Goal: Task Accomplishment & Management: Manage account settings

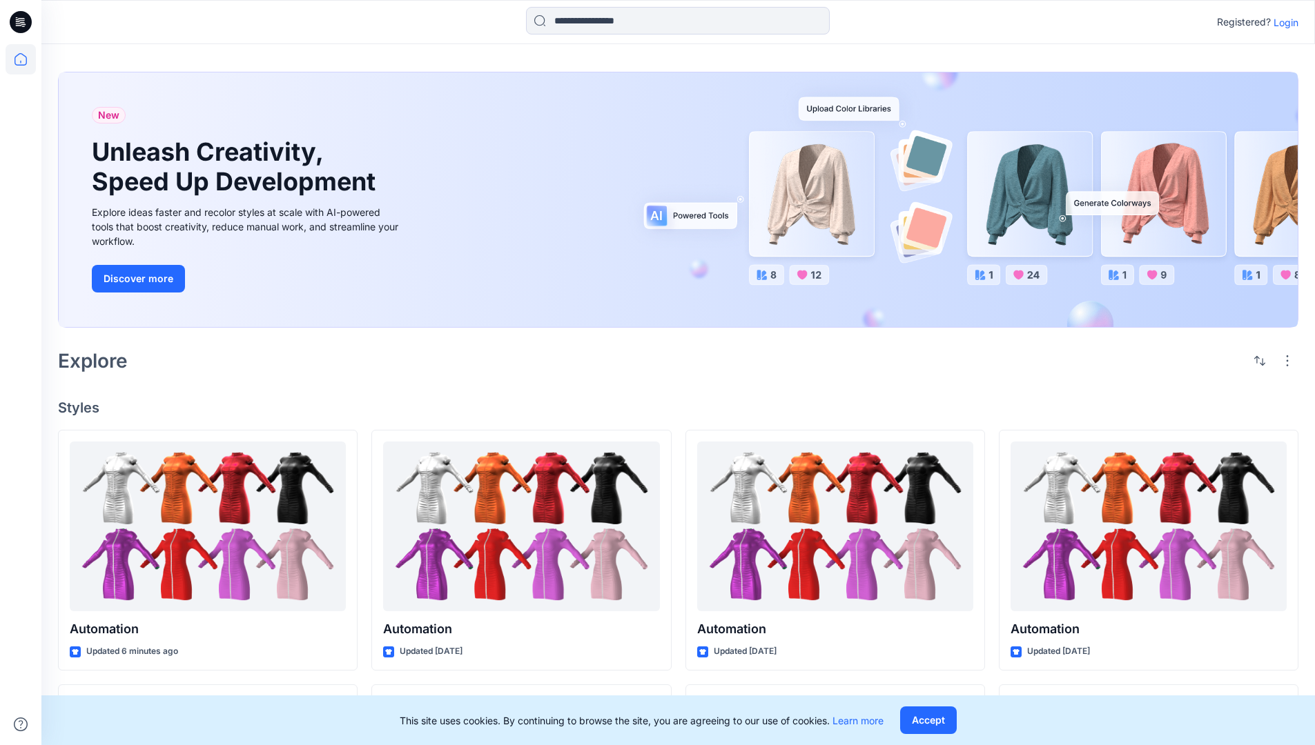
click at [1282, 22] on p "Login" at bounding box center [1286, 22] width 25 height 14
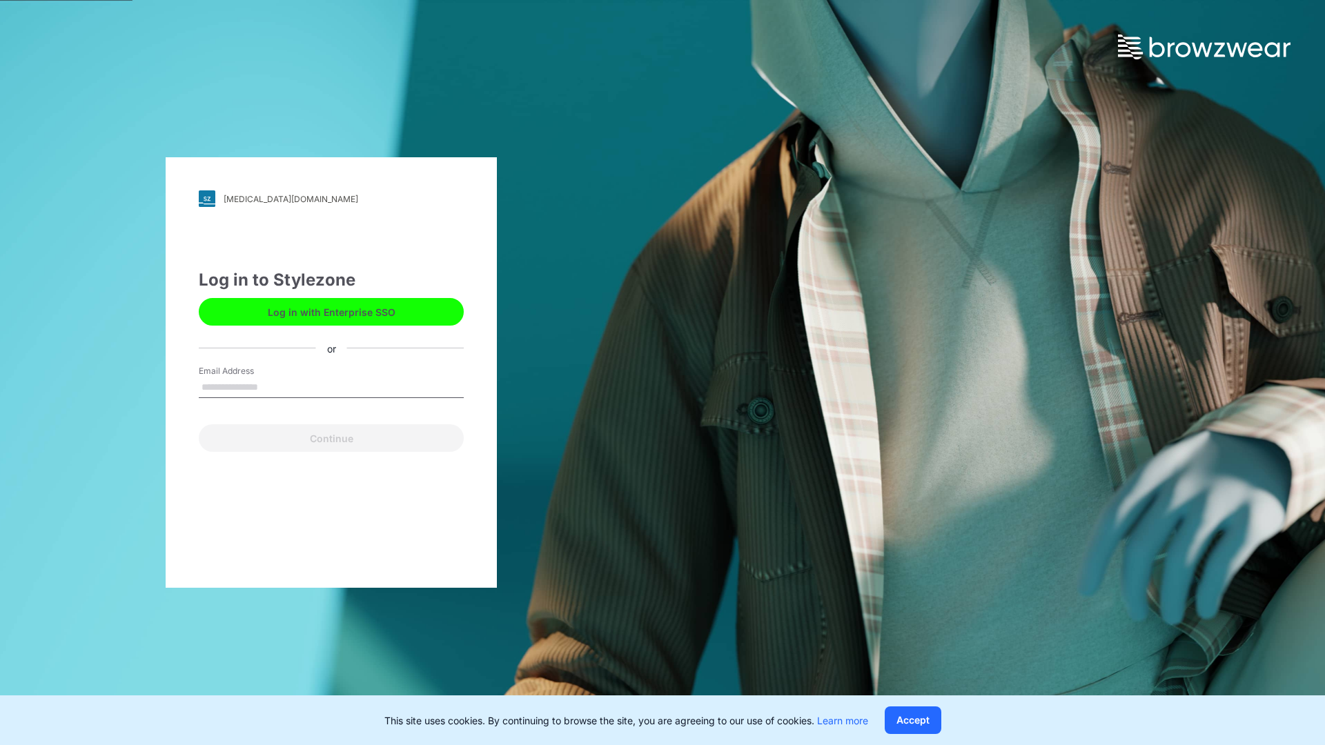
click at [273, 387] on input "Email Address" at bounding box center [331, 388] width 265 height 21
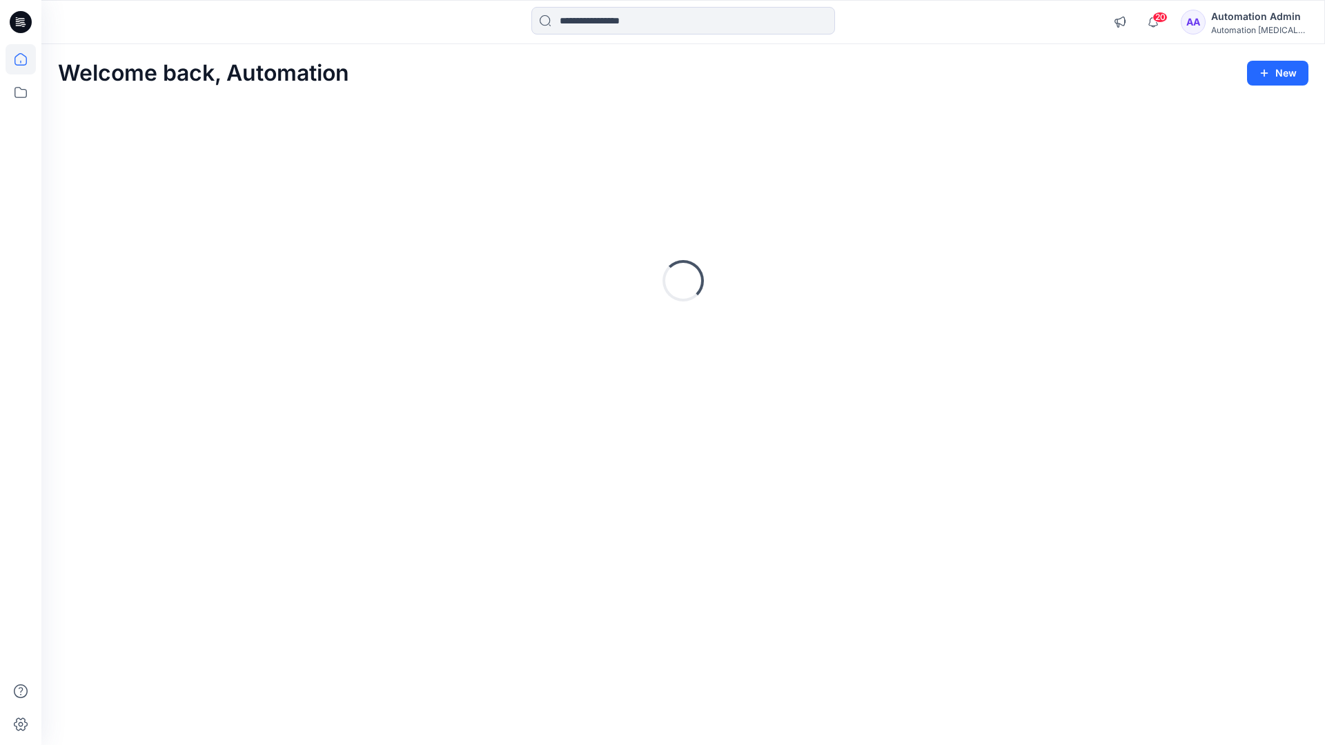
click at [26, 59] on icon at bounding box center [20, 59] width 12 height 12
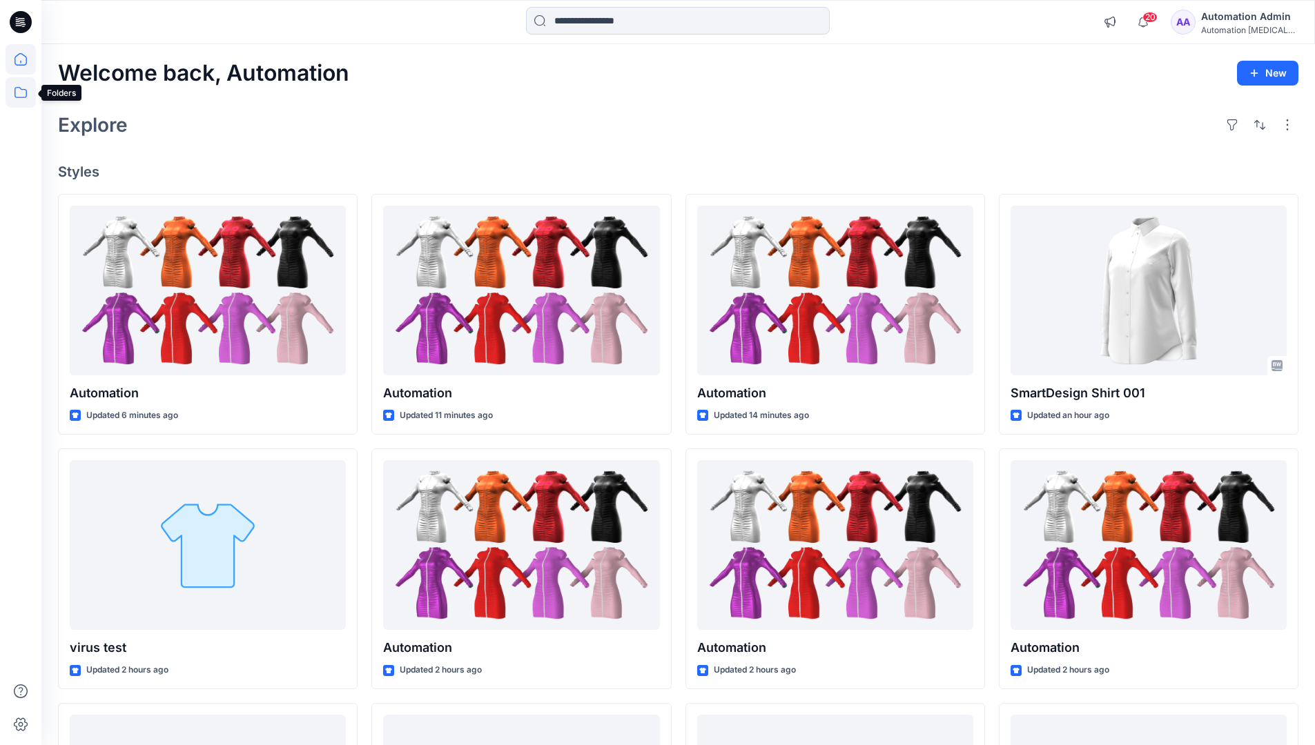
click at [23, 90] on icon at bounding box center [21, 92] width 30 height 30
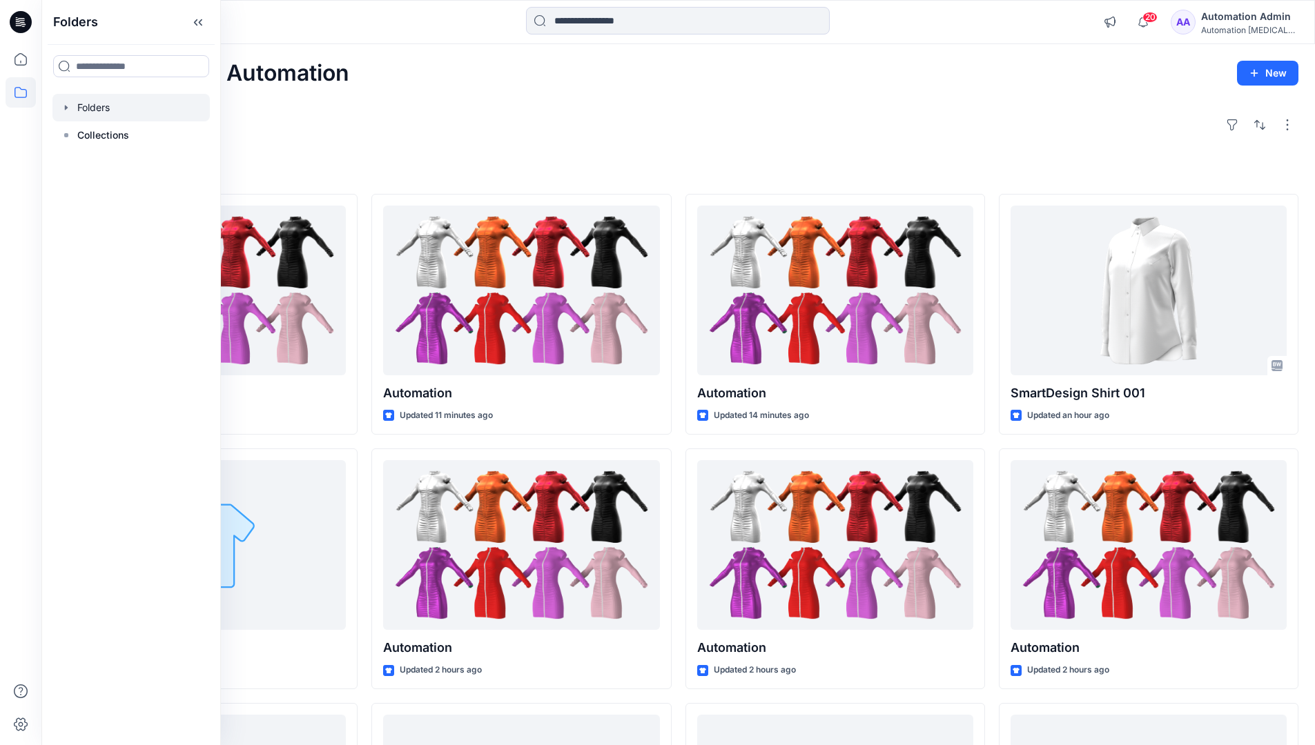
click at [106, 106] on div at bounding box center [130, 108] width 157 height 28
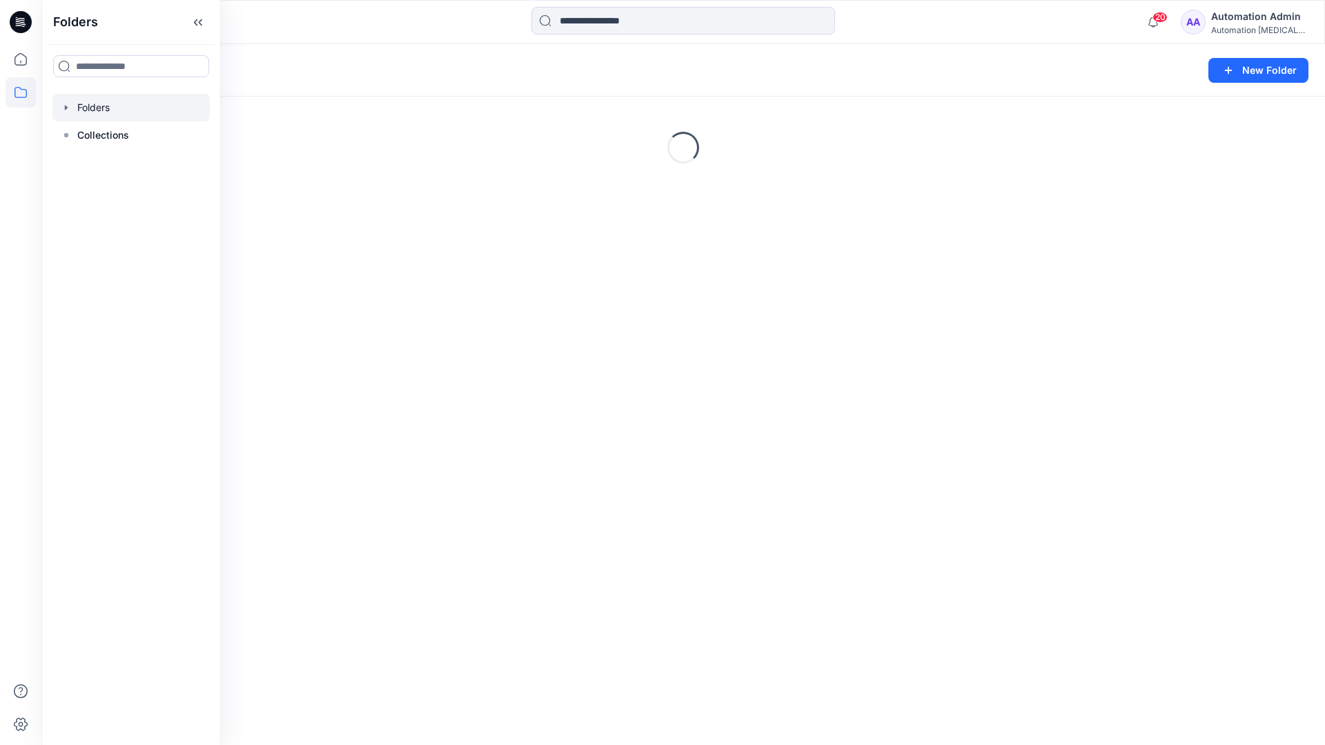
click at [495, 422] on div "Folders New Folder Loading..." at bounding box center [683, 394] width 1284 height 701
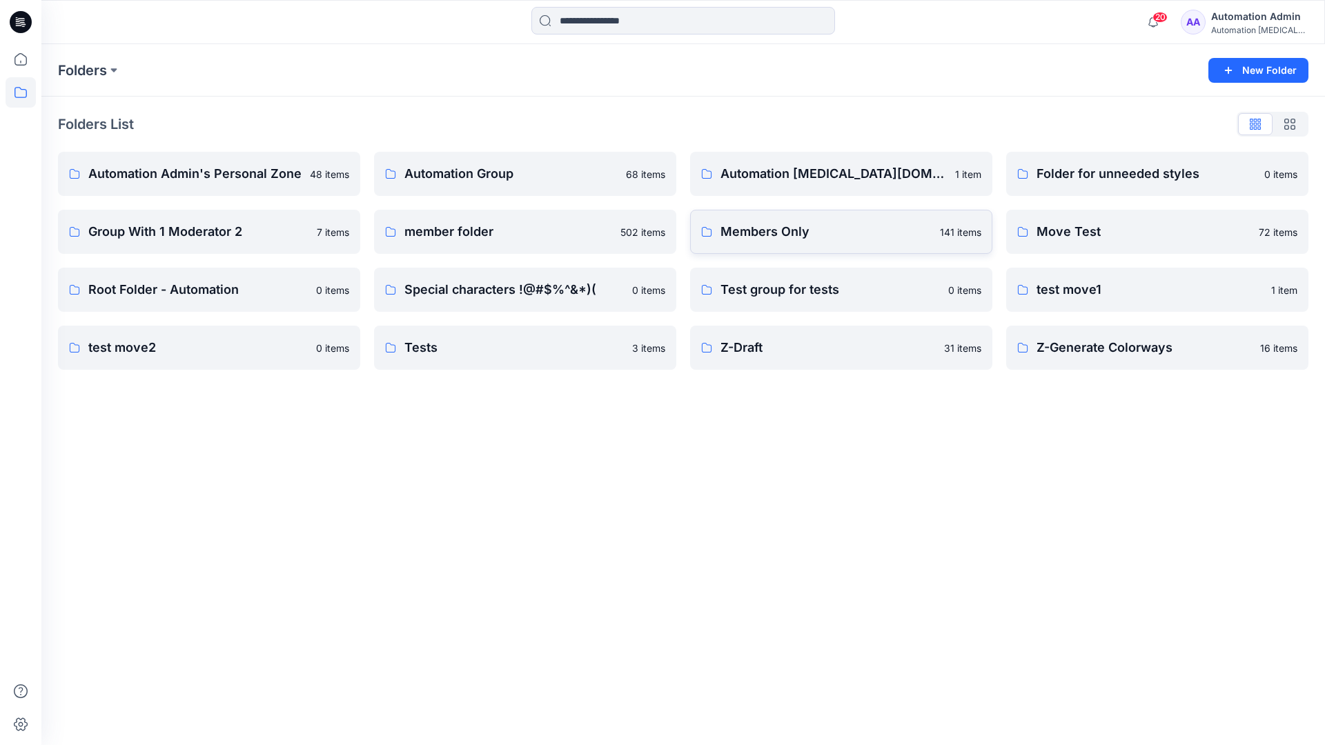
click at [838, 246] on link "Members Only 141 items" at bounding box center [841, 232] width 302 height 44
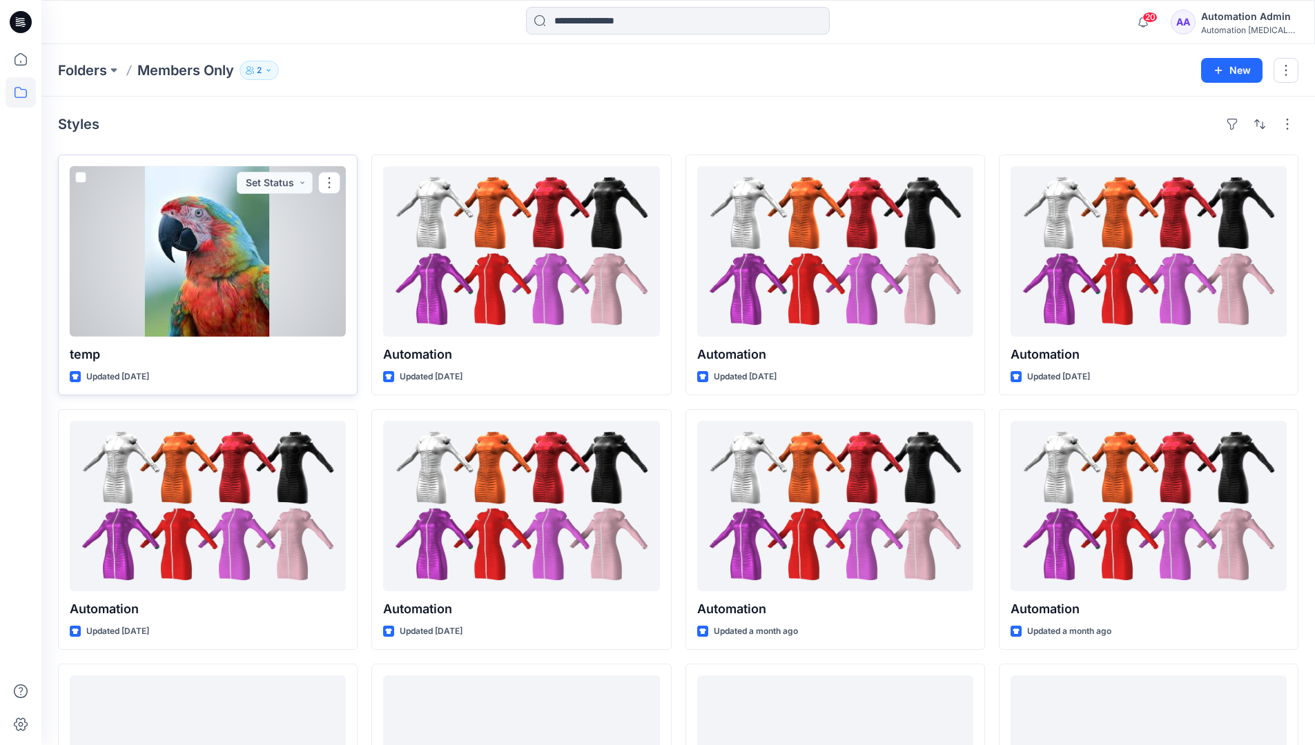
click at [82, 179] on span at bounding box center [80, 177] width 11 height 11
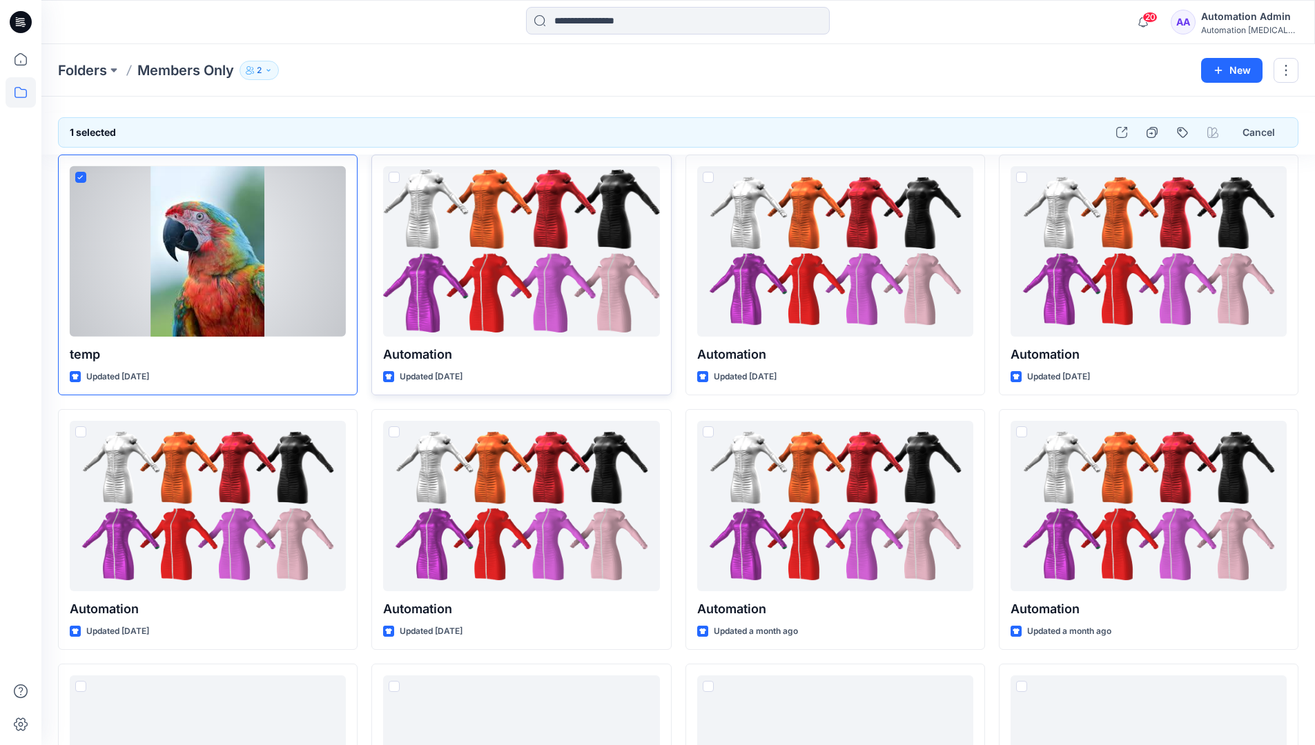
click at [391, 179] on span at bounding box center [394, 177] width 11 height 11
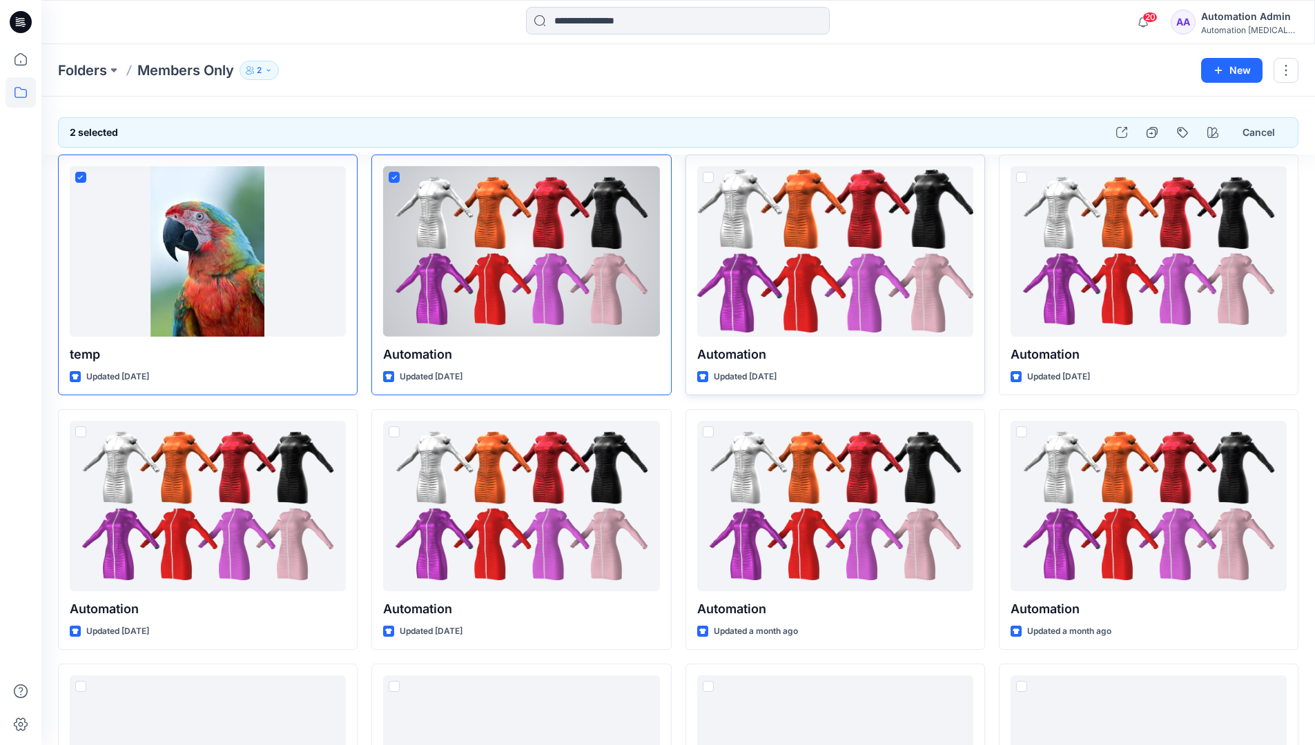
click at [708, 182] on span at bounding box center [708, 177] width 11 height 11
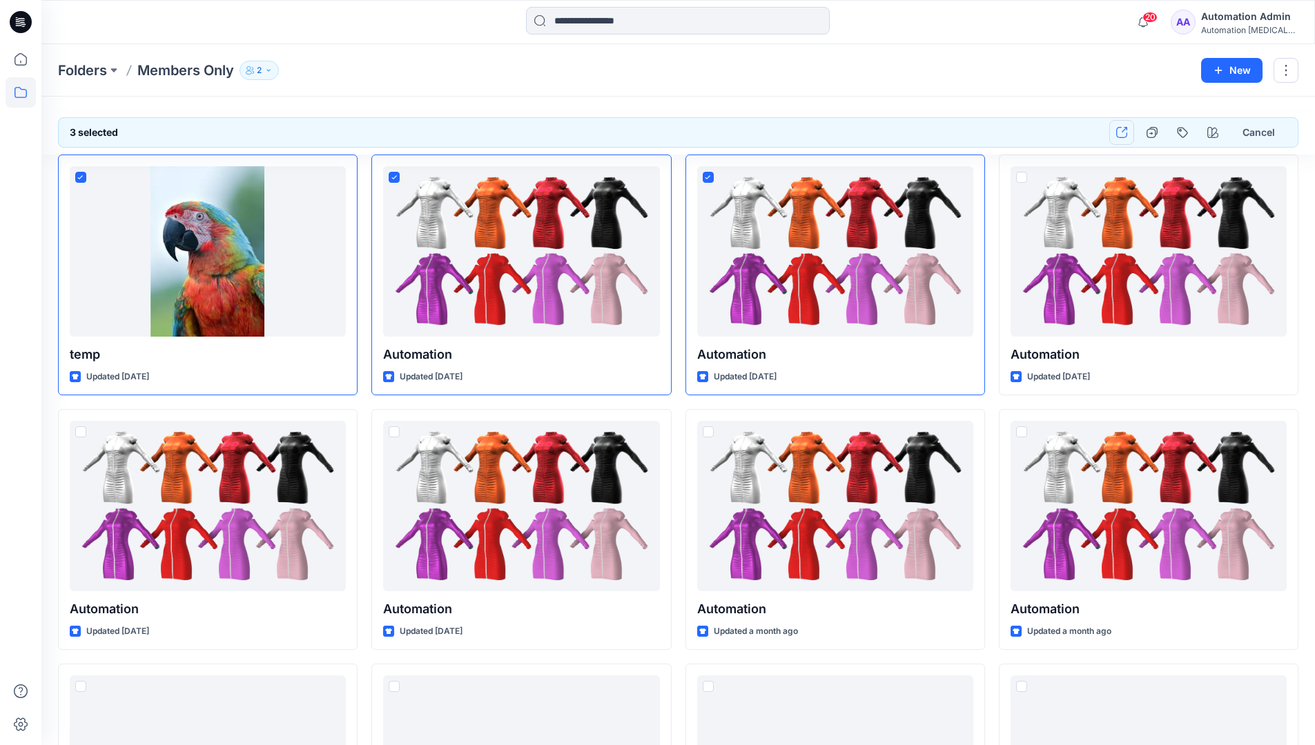
click at [1122, 132] on icon "button" at bounding box center [1121, 132] width 11 height 11
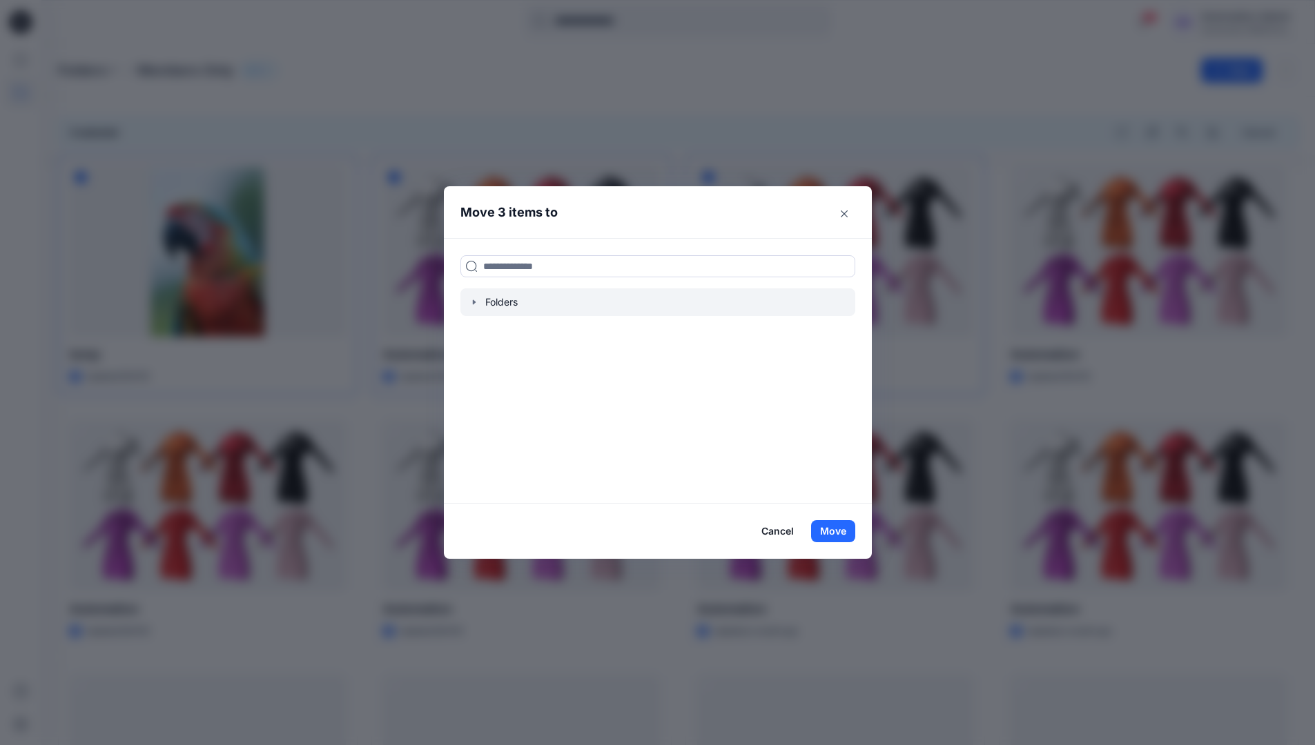
click at [480, 302] on icon "button" at bounding box center [474, 302] width 11 height 11
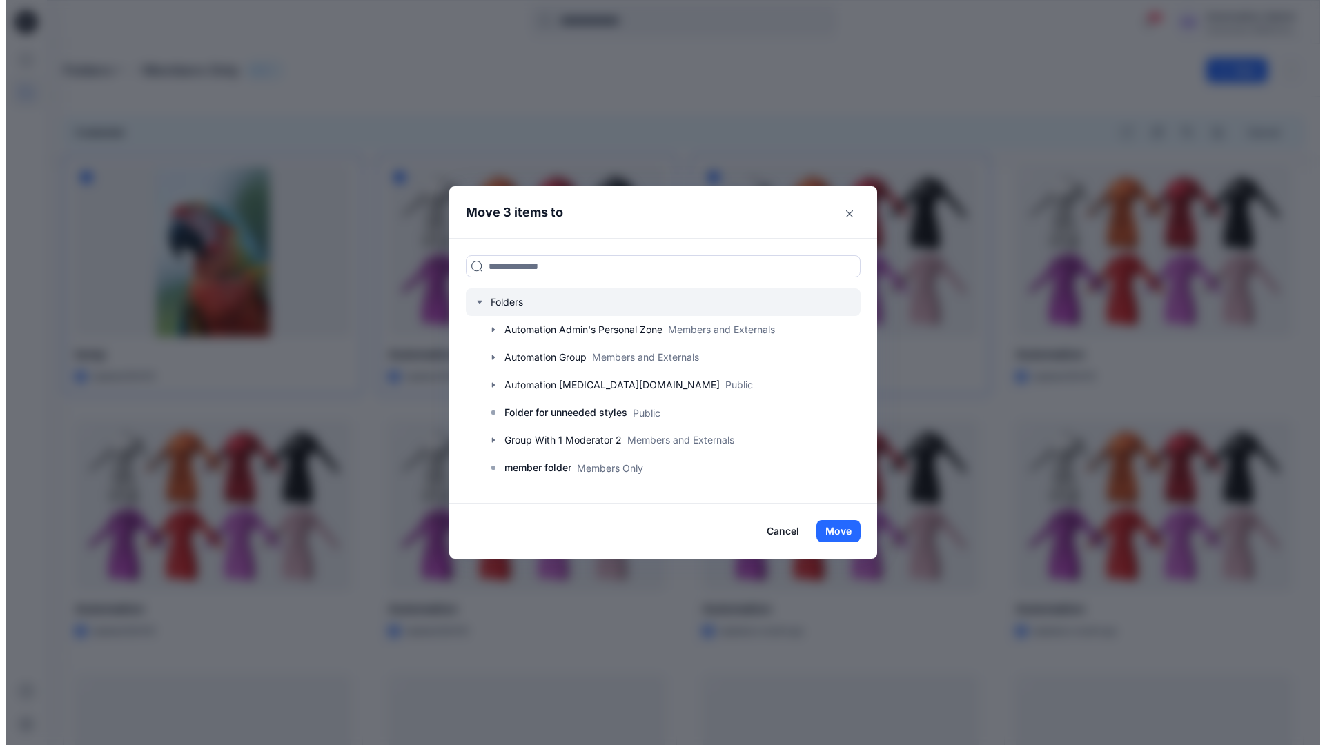
scroll to position [271, 0]
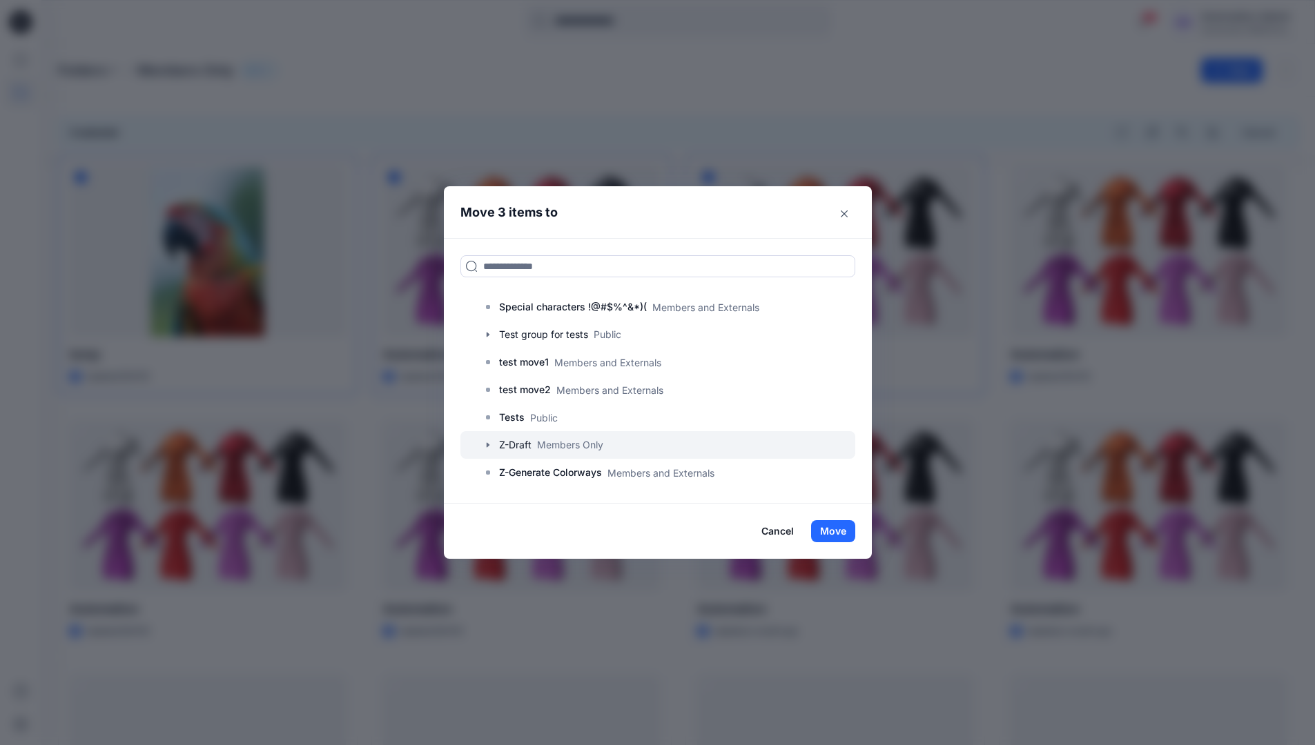
click at [491, 445] on icon "button" at bounding box center [487, 445] width 11 height 11
click at [546, 475] on p "A-Draft" at bounding box center [529, 473] width 33 height 17
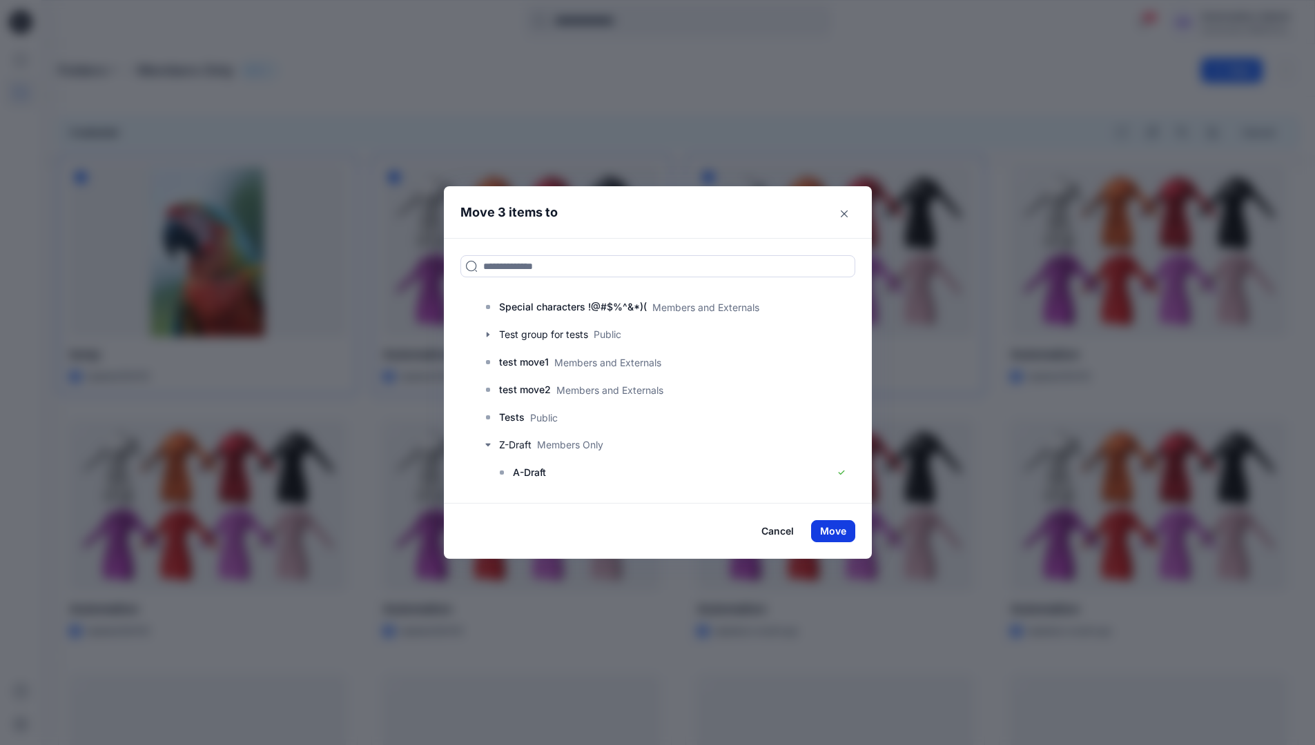
click at [847, 529] on button "Move" at bounding box center [833, 531] width 44 height 22
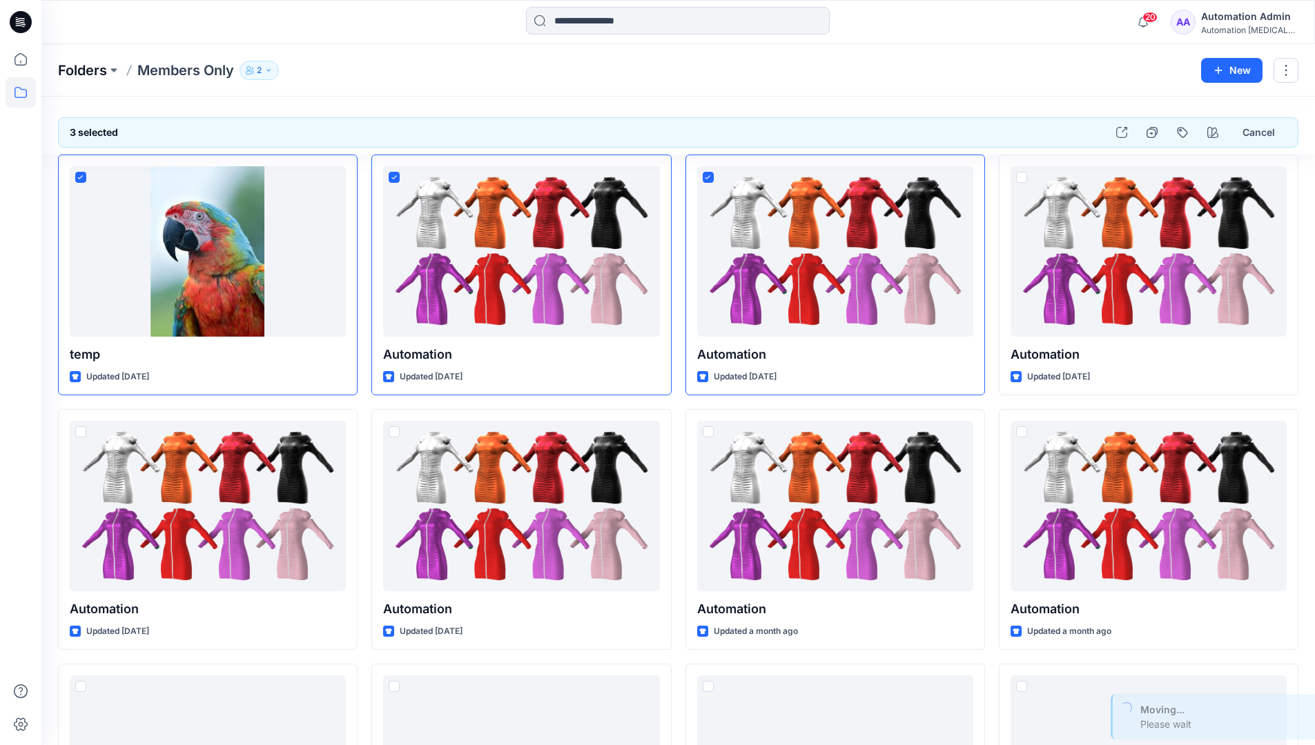
click at [73, 71] on p "Folders" at bounding box center [82, 70] width 49 height 19
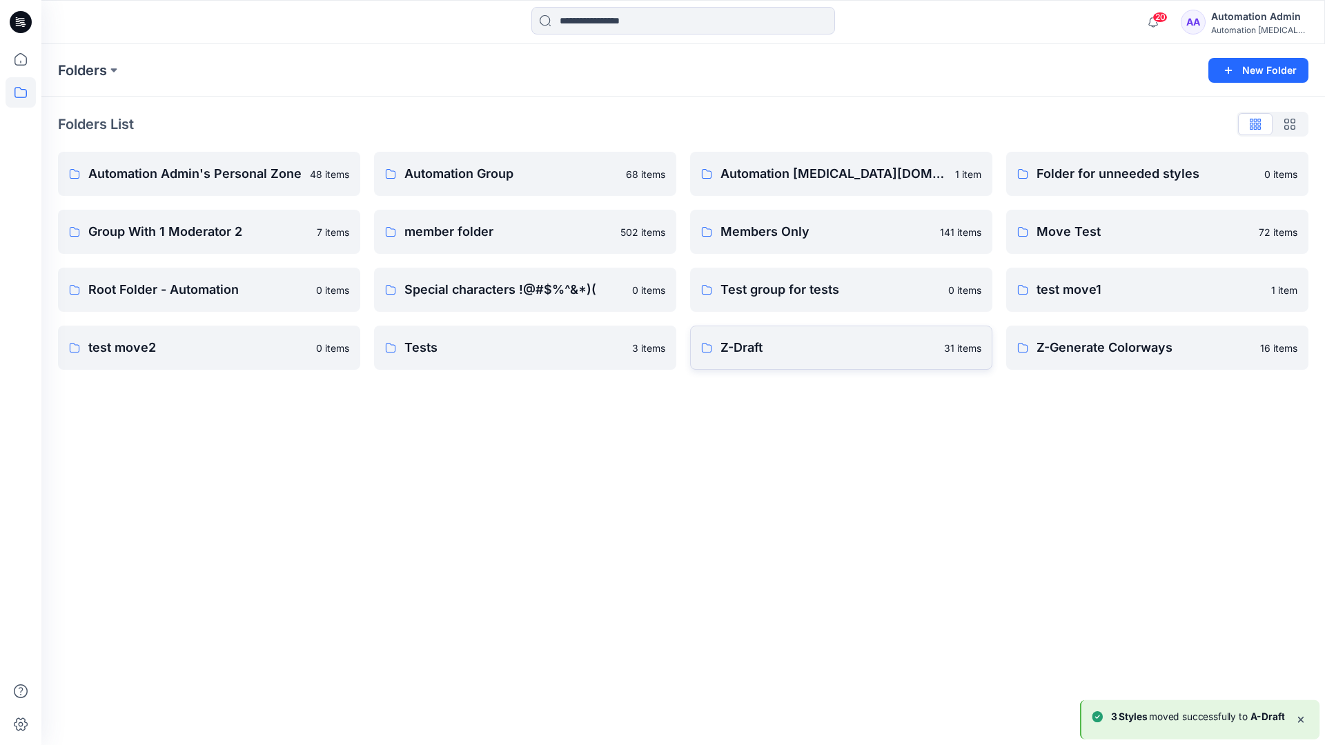
click at [870, 360] on link "Z-Draft 31 items" at bounding box center [841, 348] width 302 height 44
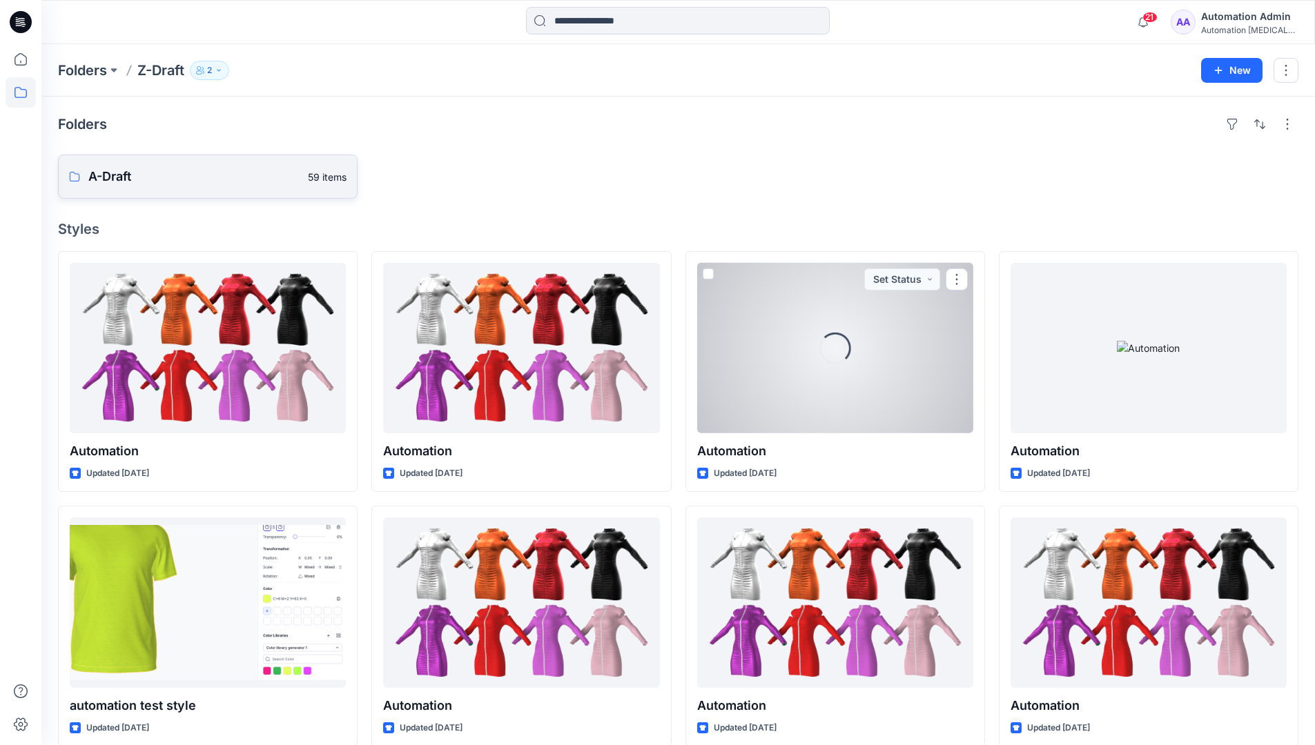
click at [151, 181] on p "A-Draft" at bounding box center [193, 176] width 211 height 19
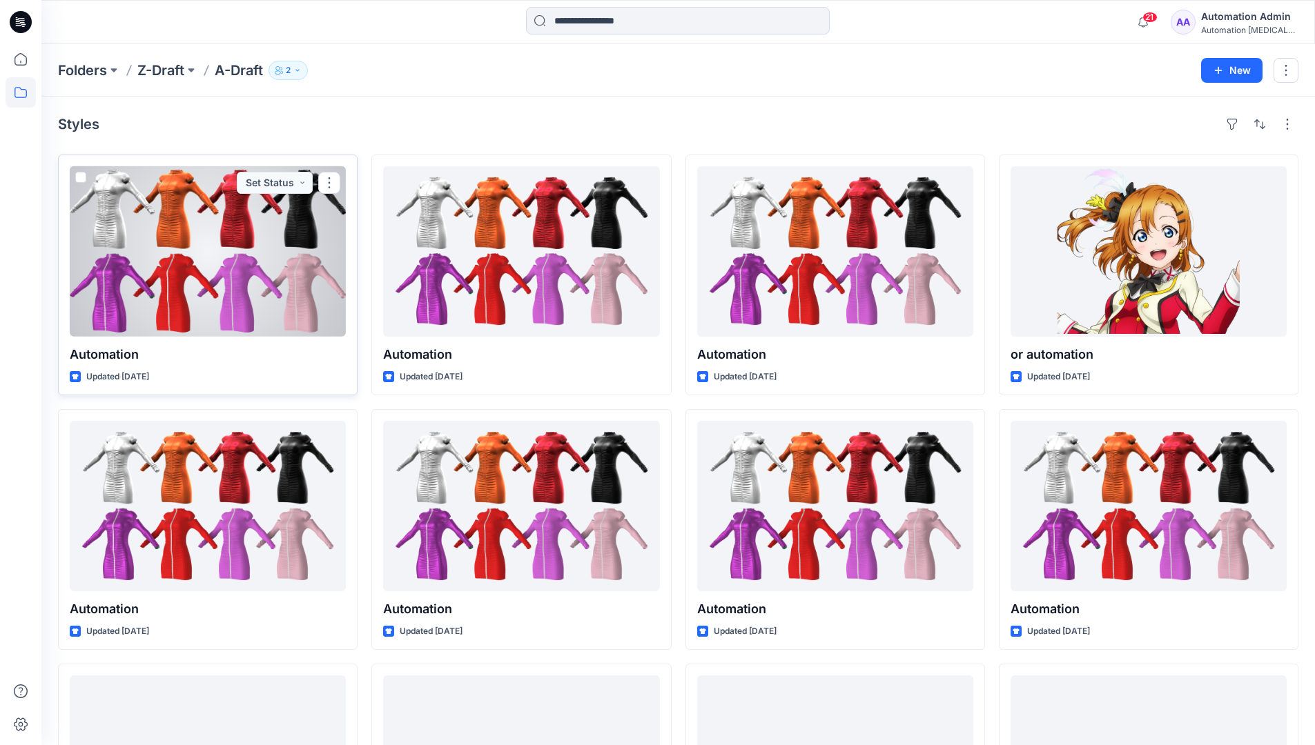
click at [80, 181] on span at bounding box center [80, 177] width 11 height 11
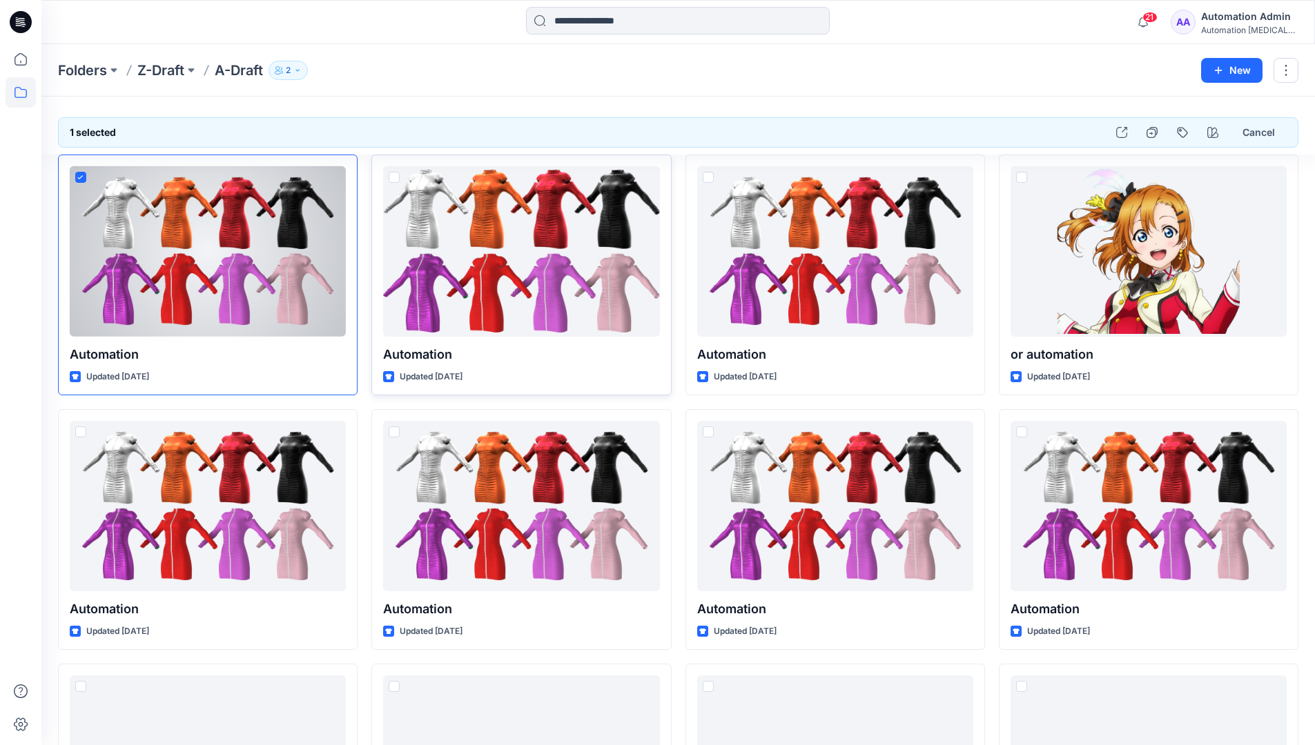
click at [393, 180] on span at bounding box center [394, 177] width 11 height 11
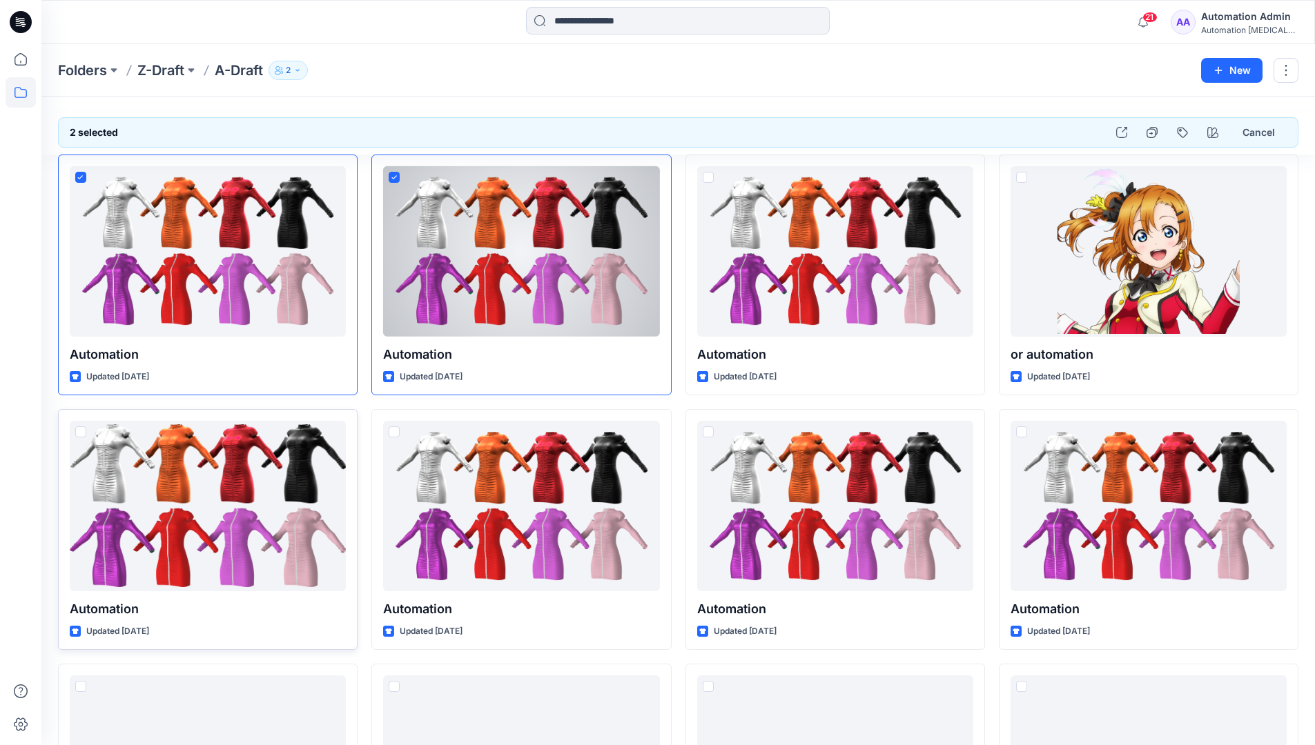
click at [82, 435] on span at bounding box center [80, 432] width 11 height 11
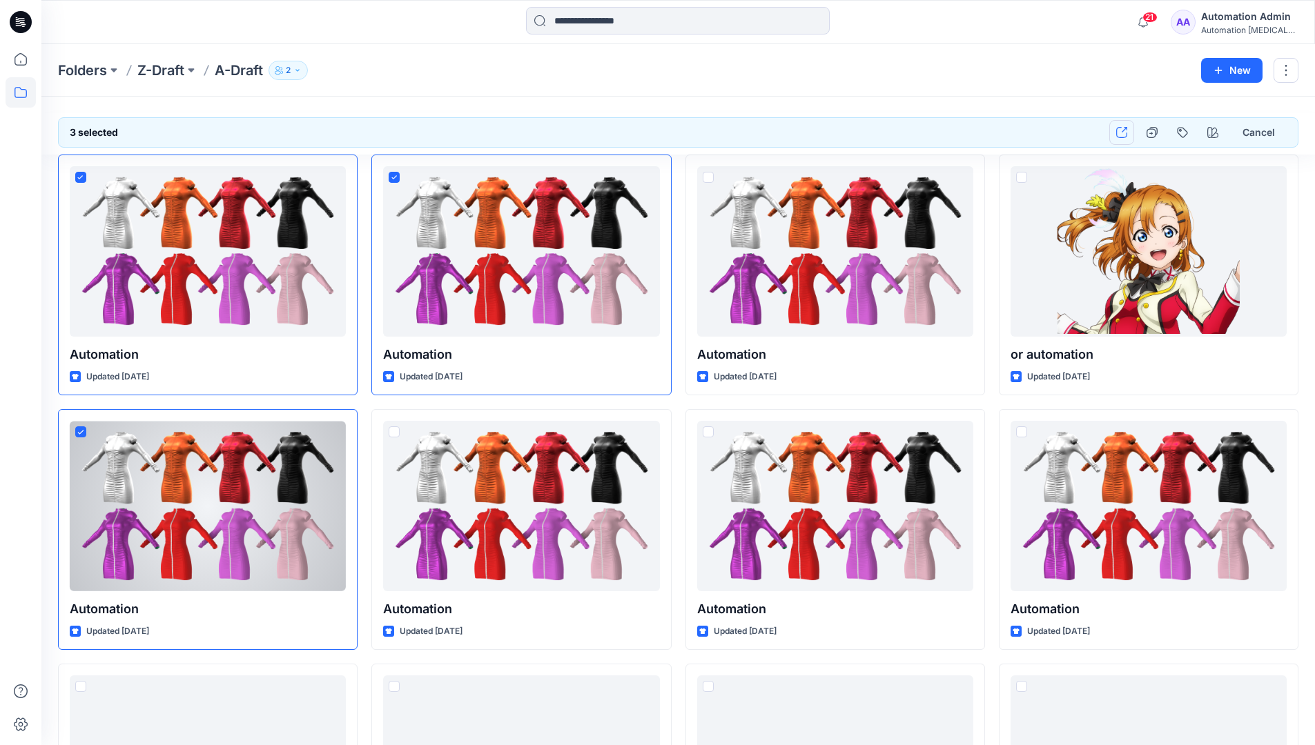
click at [1125, 138] on button "button" at bounding box center [1121, 132] width 25 height 25
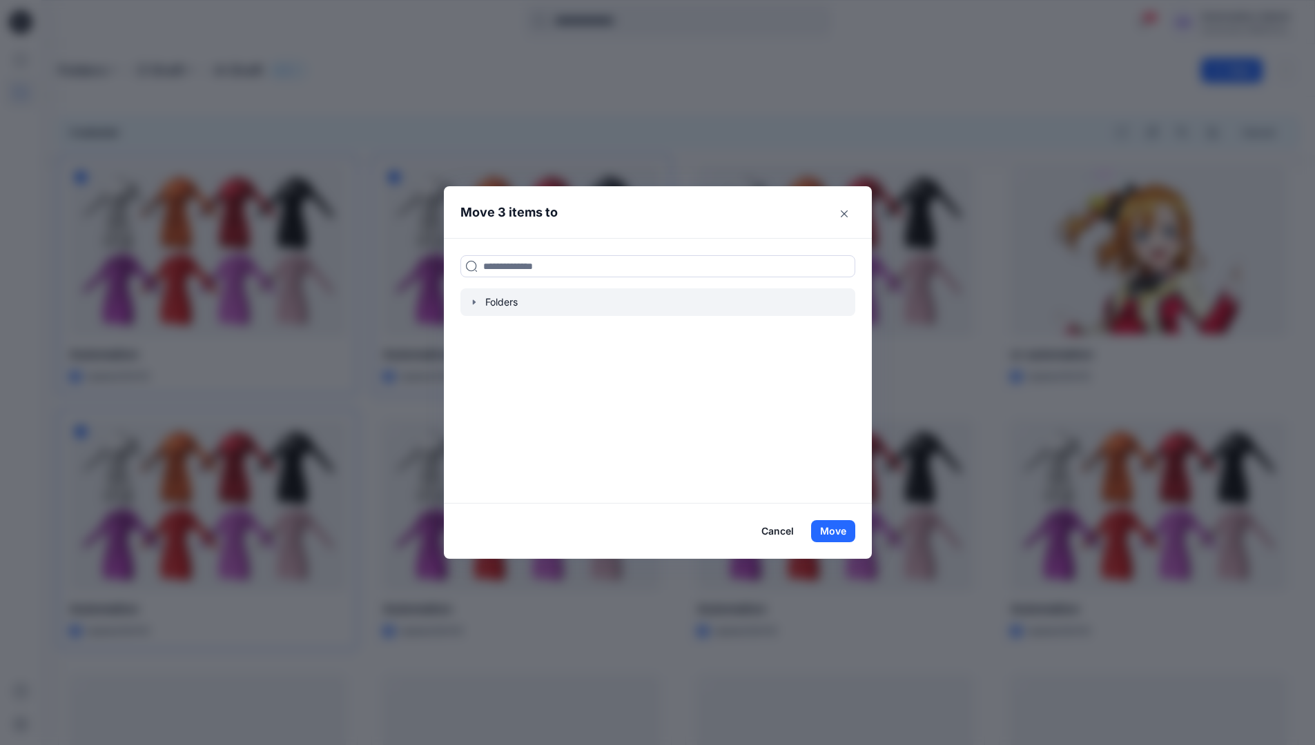
click at [475, 302] on icon "button" at bounding box center [473, 302] width 3 height 5
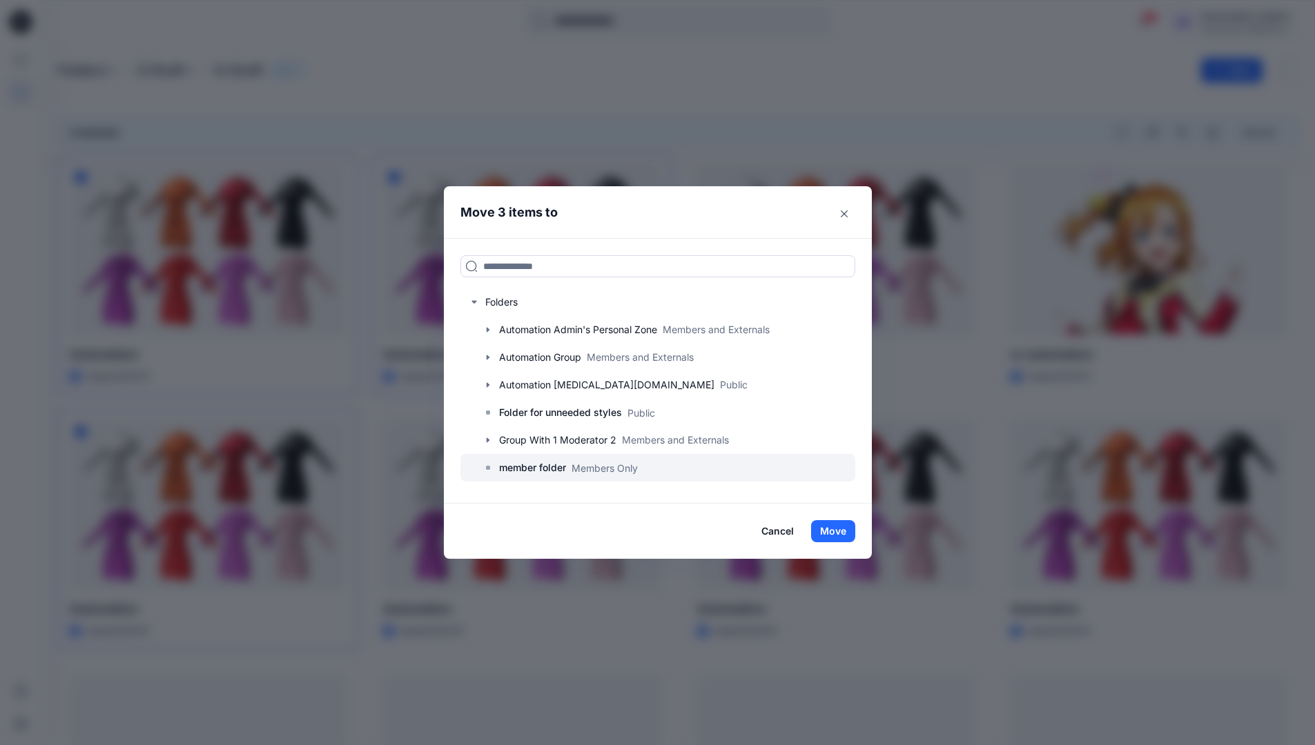
click at [540, 466] on p "member folder" at bounding box center [532, 468] width 67 height 17
click at [839, 532] on button "Move" at bounding box center [833, 531] width 44 height 22
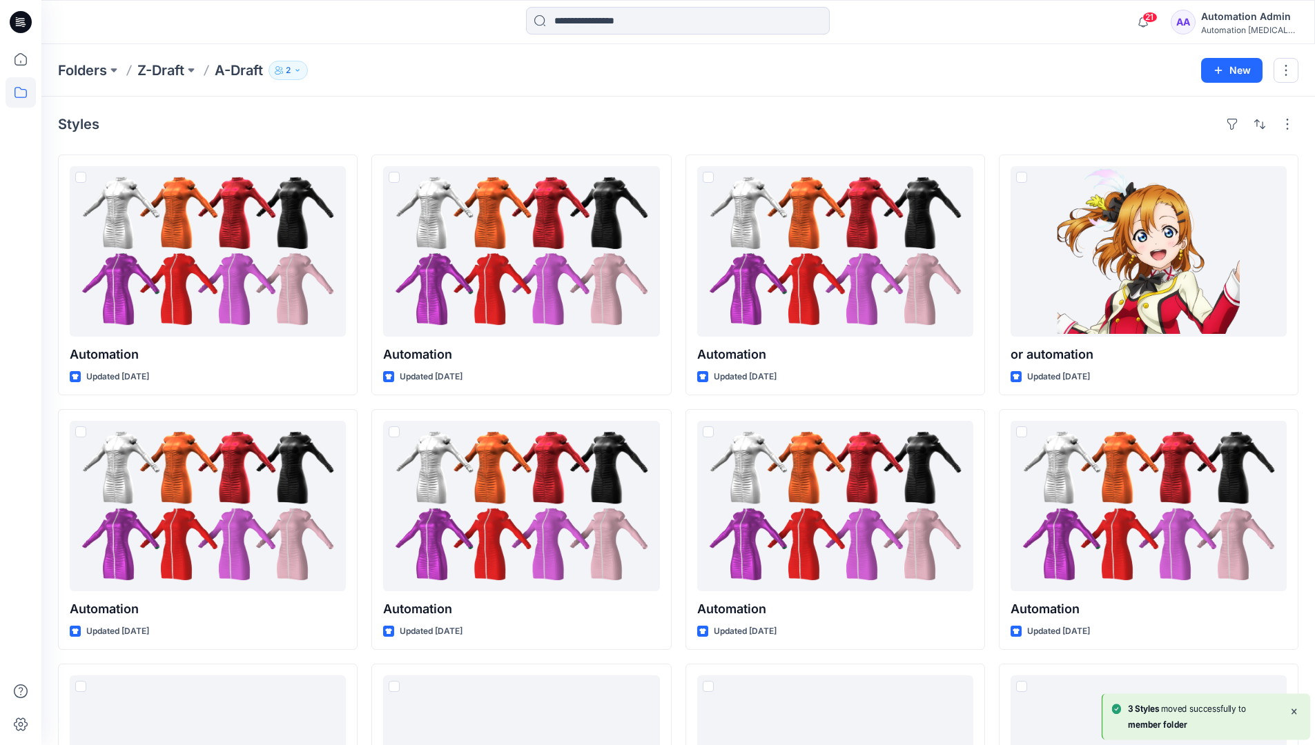
click at [1227, 24] on div "Automation Admin" at bounding box center [1249, 16] width 97 height 17
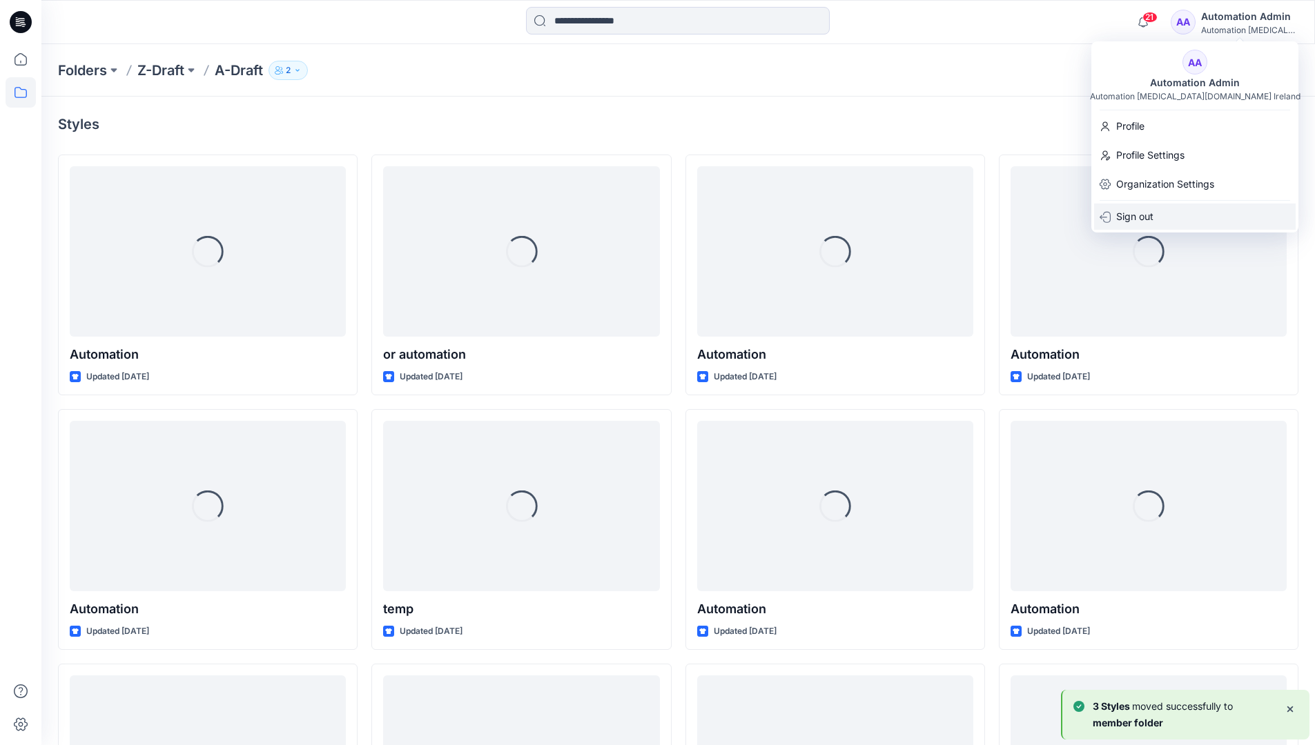
click at [1156, 209] on div "Sign out" at bounding box center [1195, 217] width 202 height 26
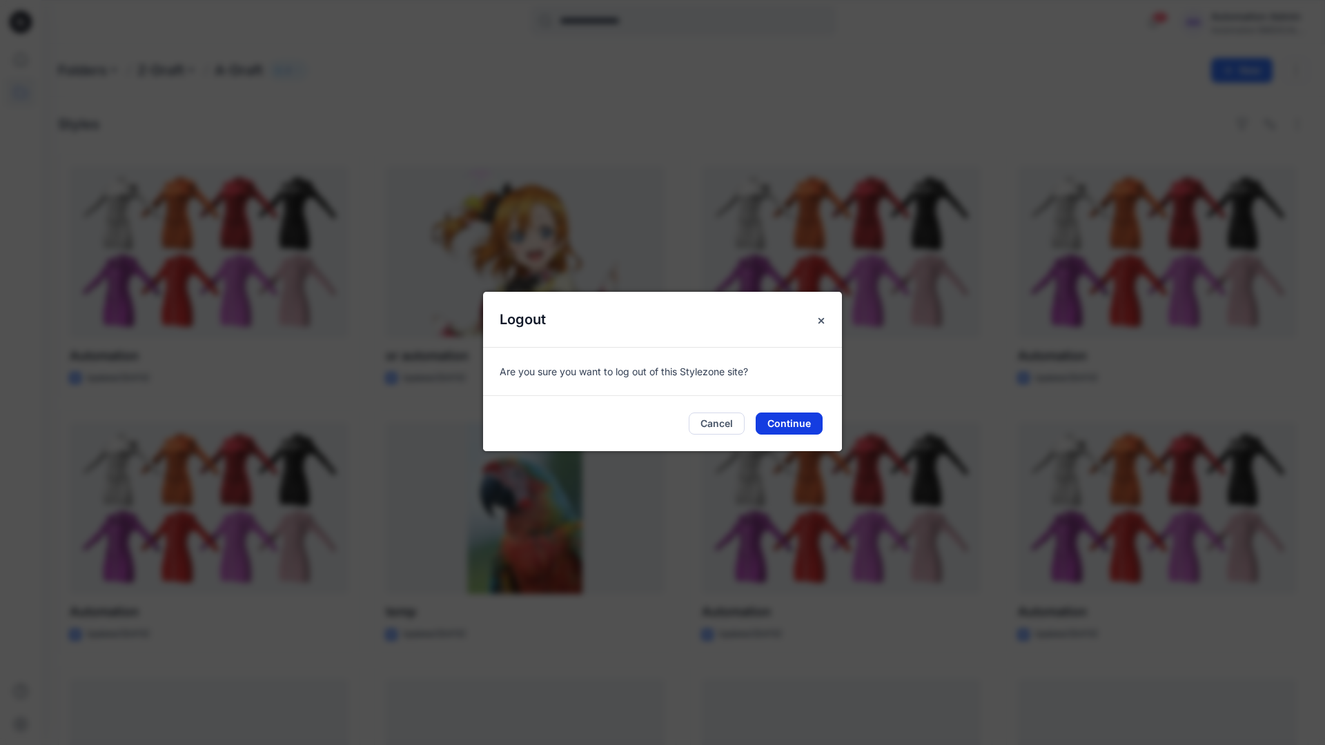
click at [779, 418] on button "Continue" at bounding box center [789, 424] width 67 height 22
